Goal: Book appointment/travel/reservation

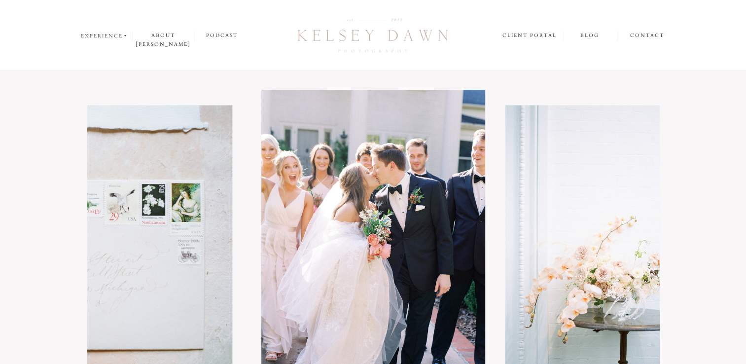
click at [108, 36] on nav "experience" at bounding box center [105, 36] width 48 height 9
click at [108, 45] on p "weddings" at bounding box center [107, 48] width 52 height 8
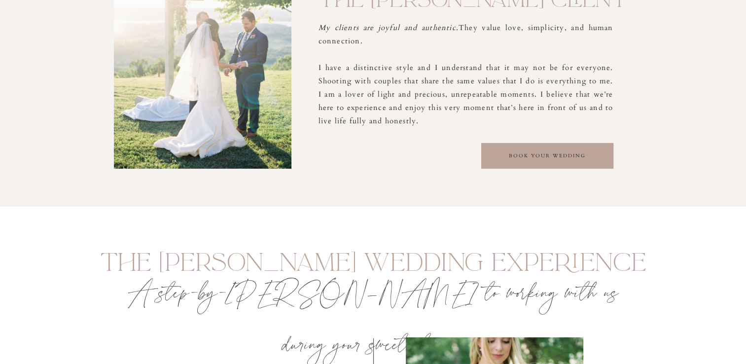
scroll to position [1192, 0]
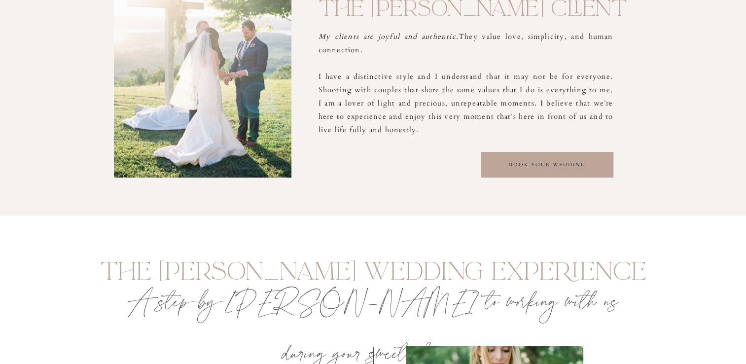
click at [545, 162] on h2 "book your wedding" at bounding box center [547, 164] width 132 height 9
